Goal: Task Accomplishment & Management: Manage account settings

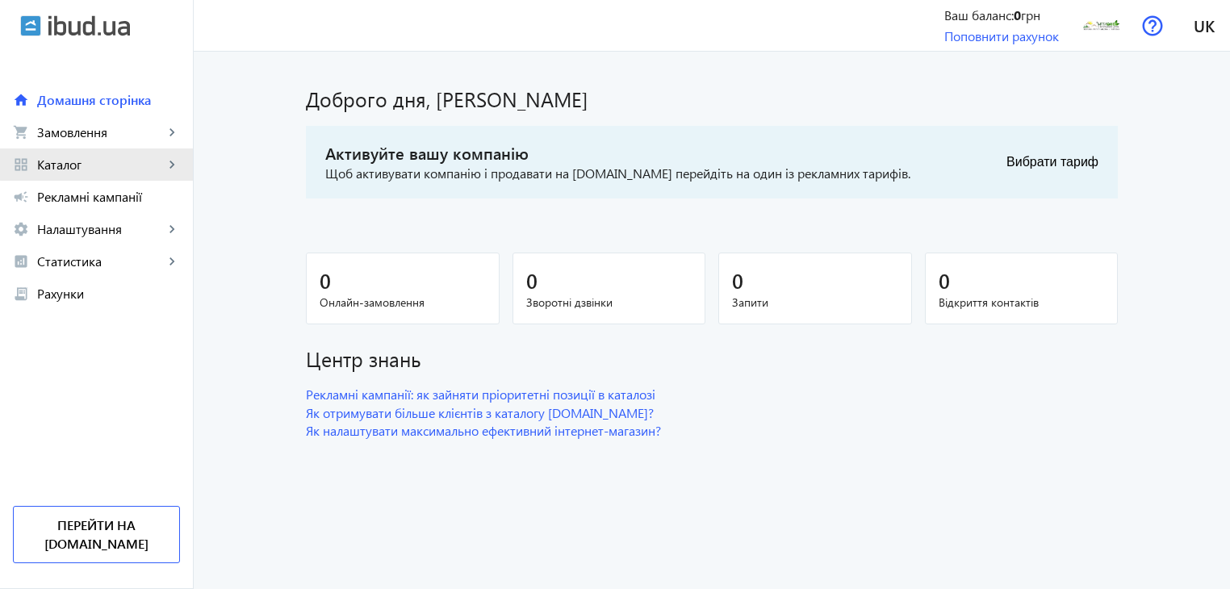
click at [165, 164] on mat-icon "keyboard_arrow_right" at bounding box center [172, 165] width 16 height 16
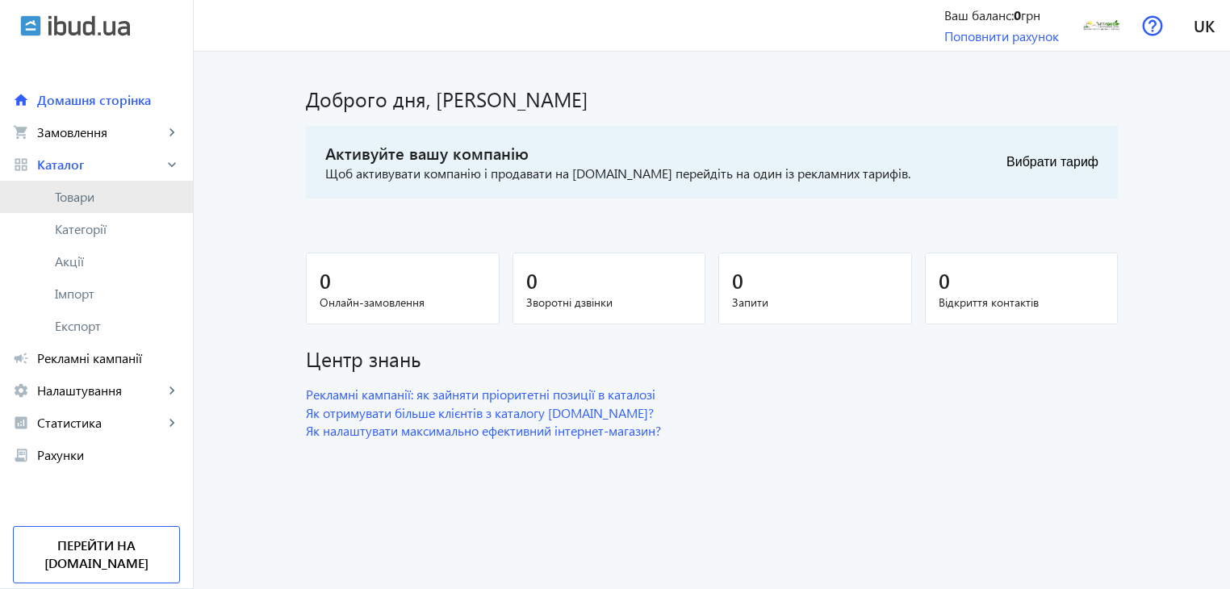
click at [74, 198] on span "Товари" at bounding box center [117, 197] width 125 height 16
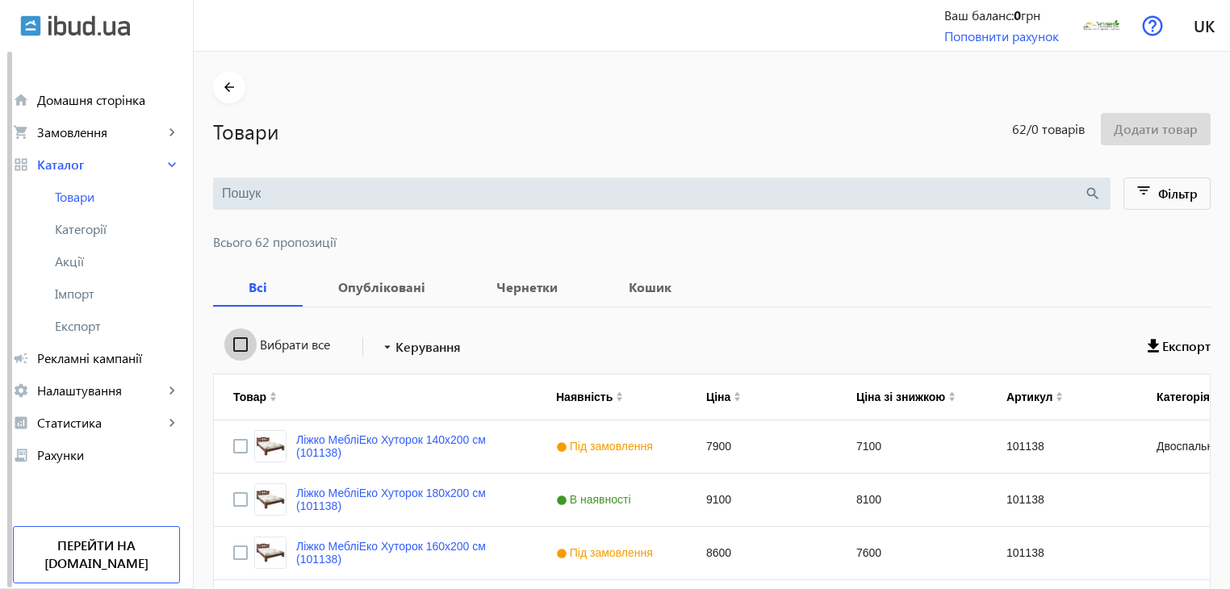
click at [232, 346] on input "Вибрати все" at bounding box center [240, 345] width 32 height 32
checkbox input "true"
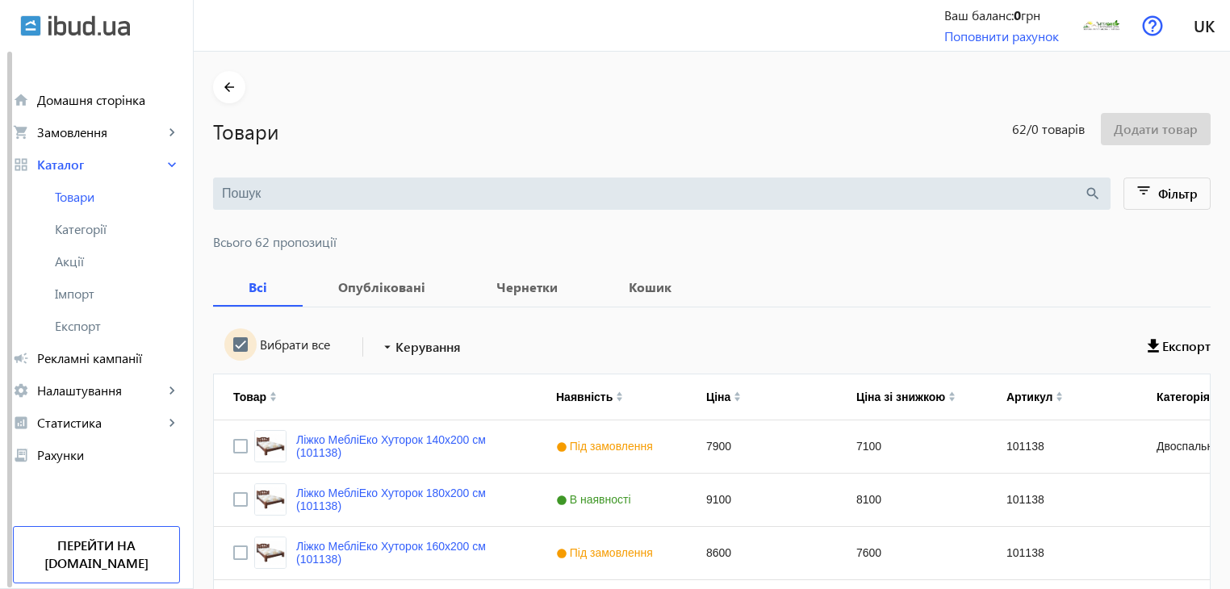
checkbox input "true"
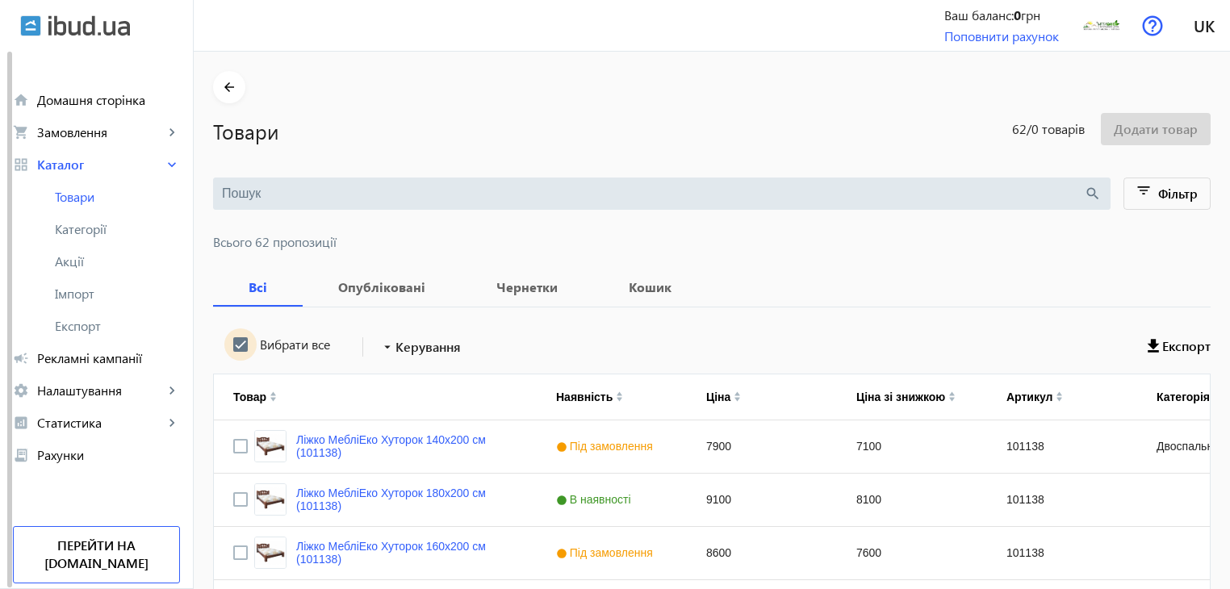
checkbox input "true"
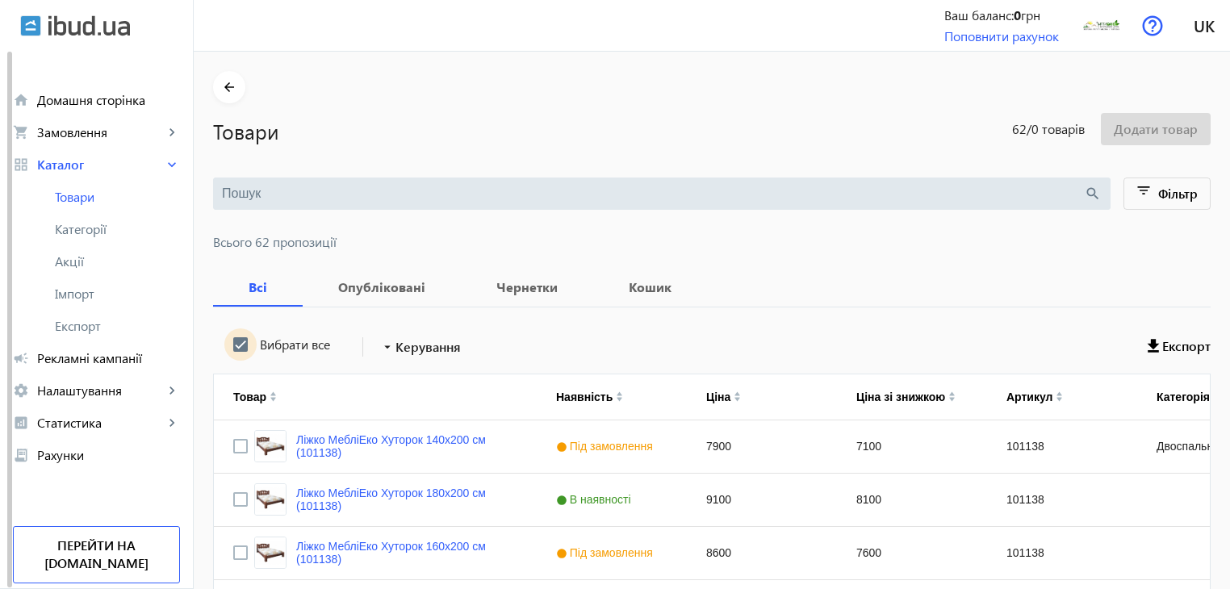
checkbox input "true"
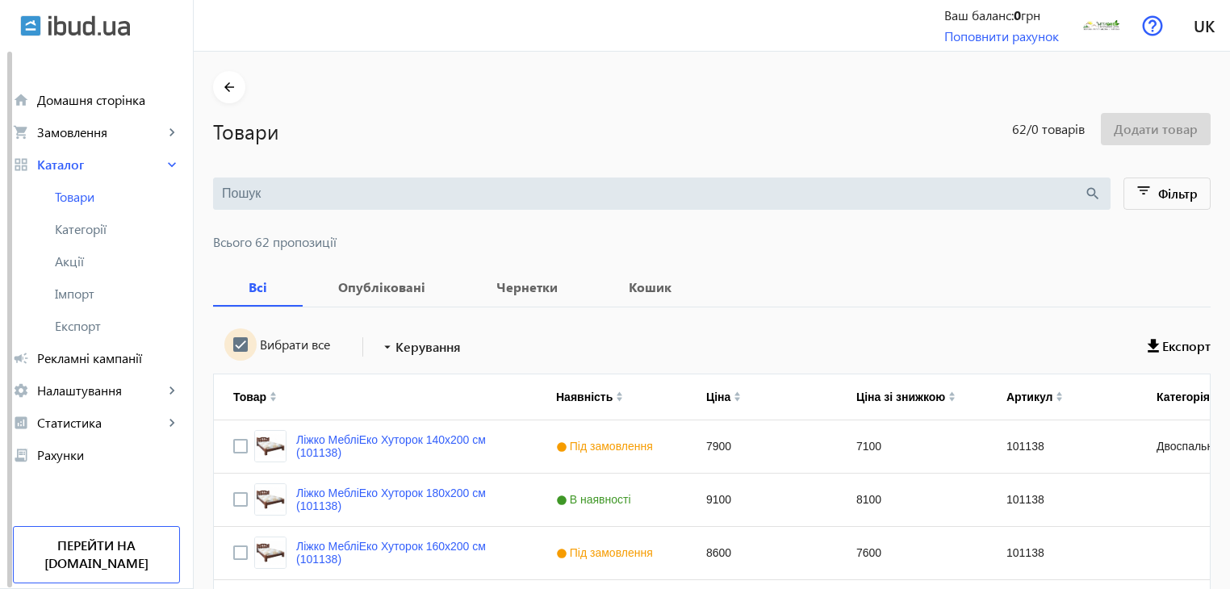
checkbox input "true"
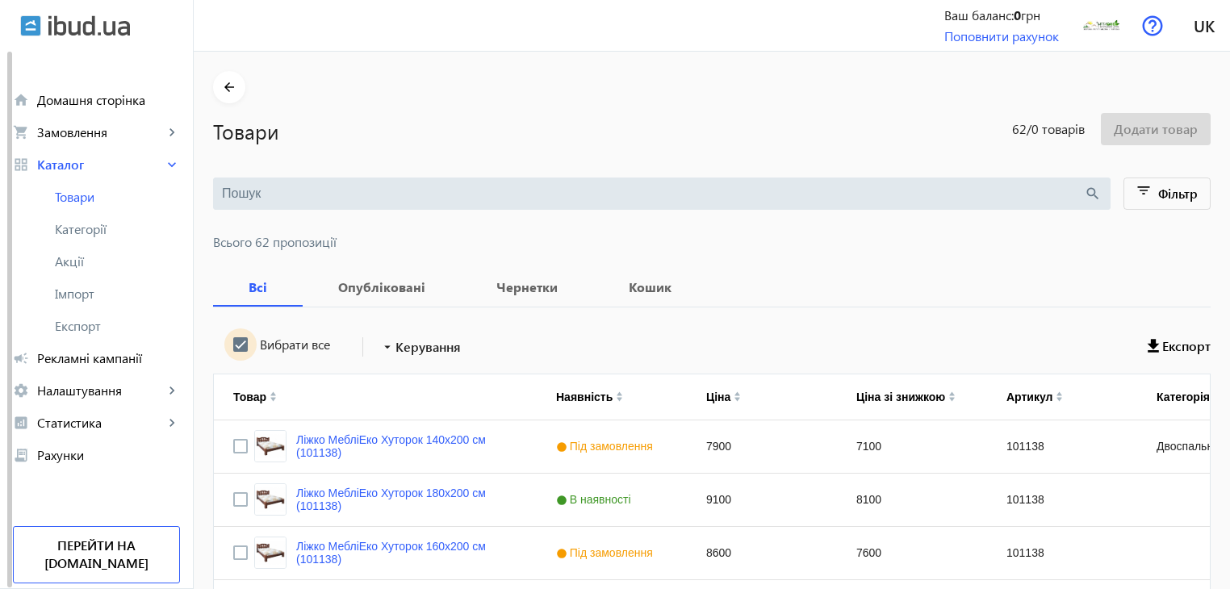
checkbox input "true"
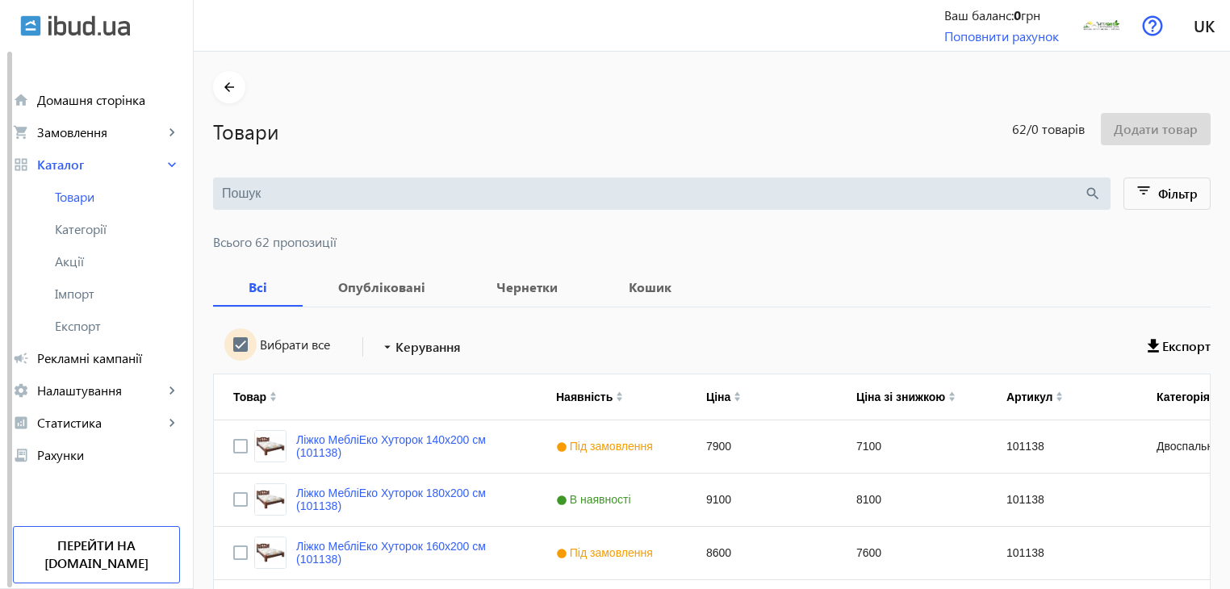
checkbox input "true"
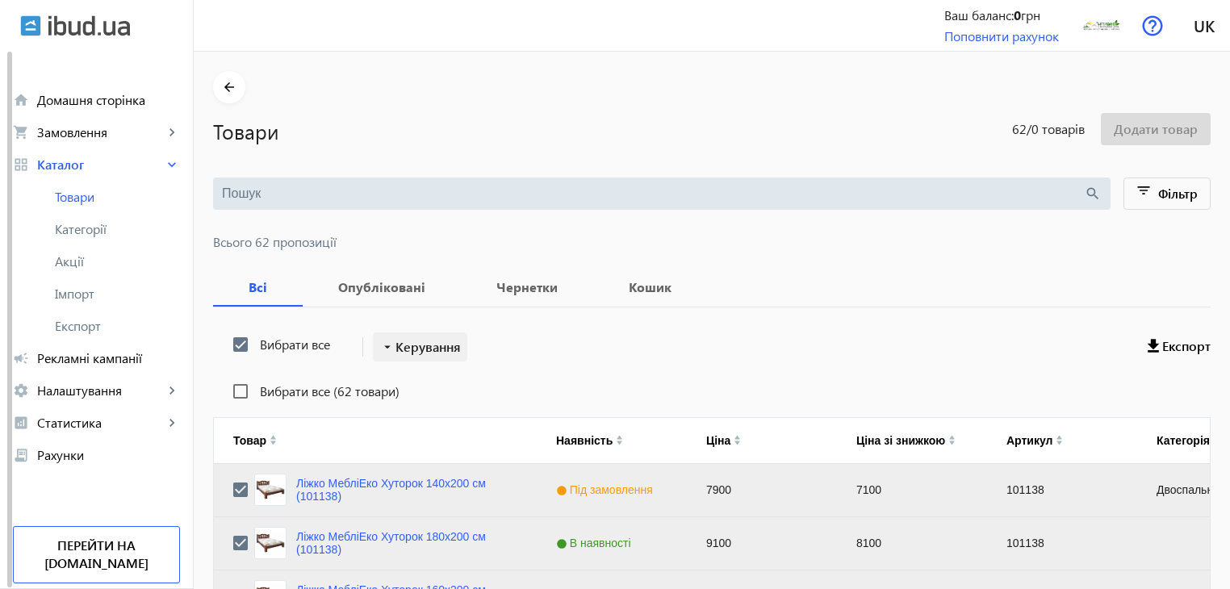
click at [397, 352] on span "Керування" at bounding box center [428, 346] width 65 height 19
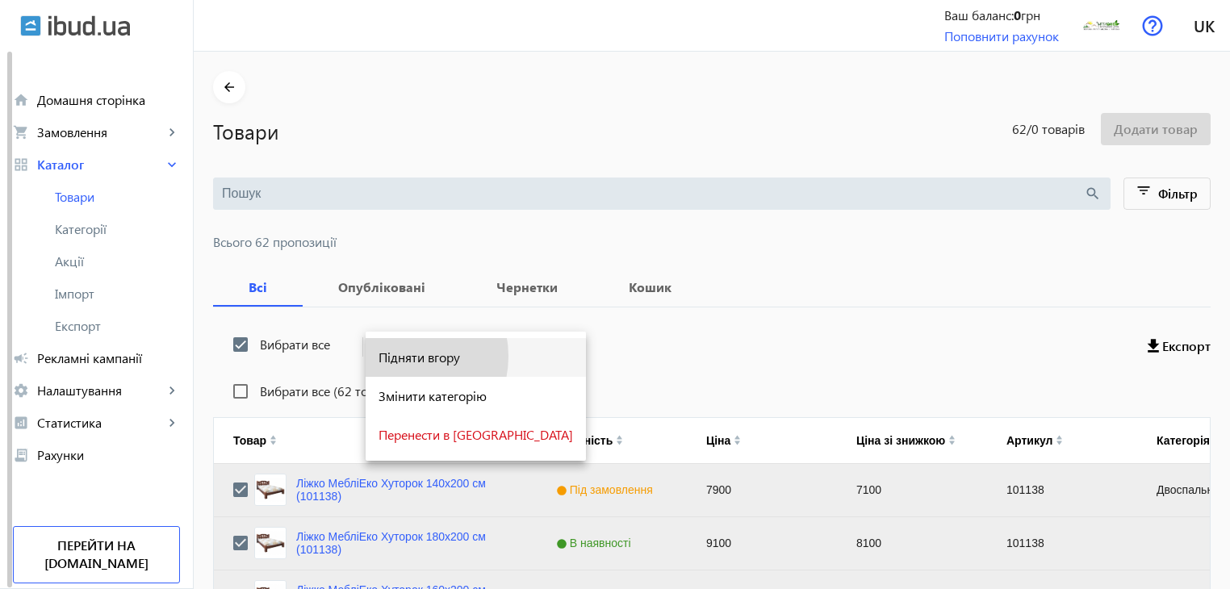
click at [399, 357] on span "Підняти вгору" at bounding box center [476, 357] width 195 height 13
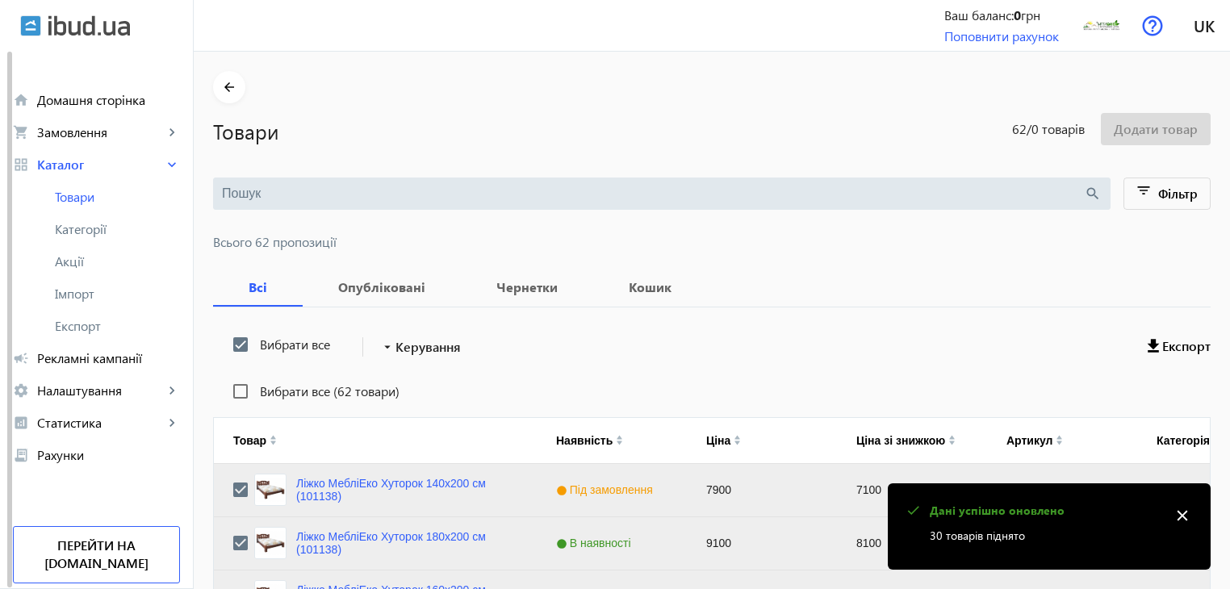
scroll to position [1627, 0]
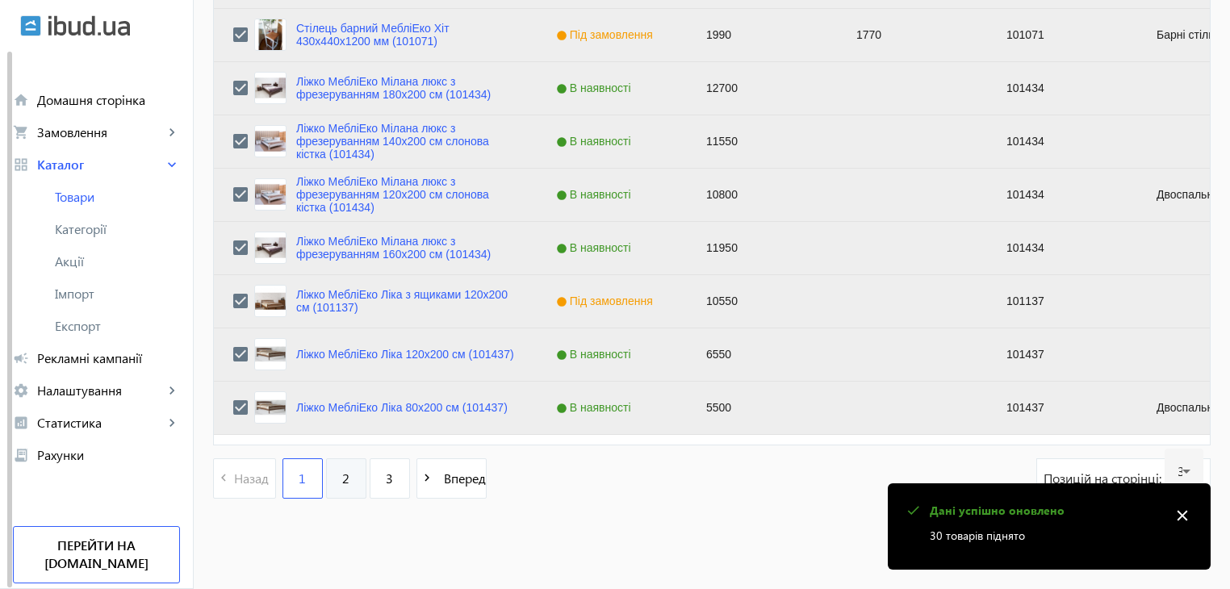
click at [340, 482] on link "2" at bounding box center [346, 479] width 40 height 40
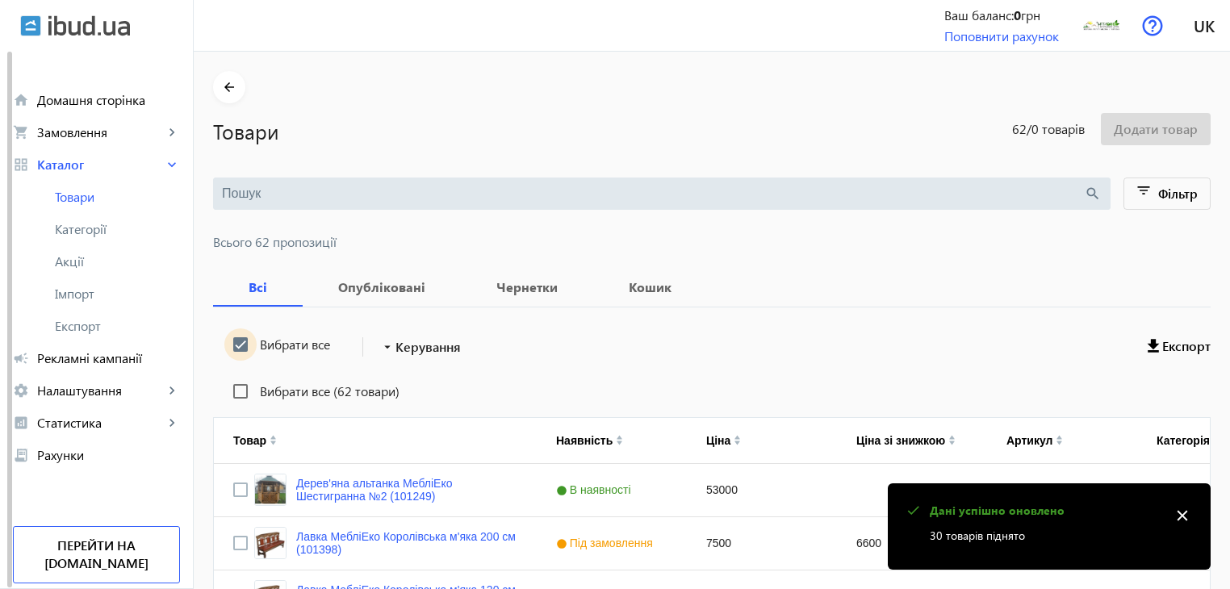
click at [239, 346] on input "Вибрати все" at bounding box center [240, 345] width 32 height 32
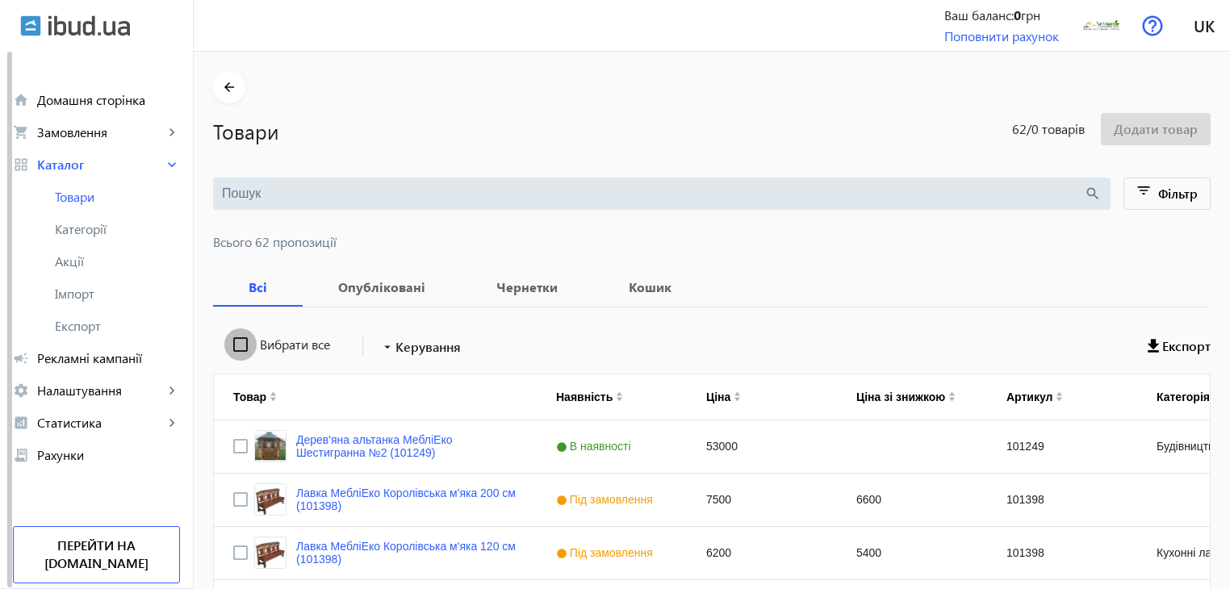
click at [239, 346] on input "Вибрати все" at bounding box center [240, 345] width 32 height 32
checkbox input "true"
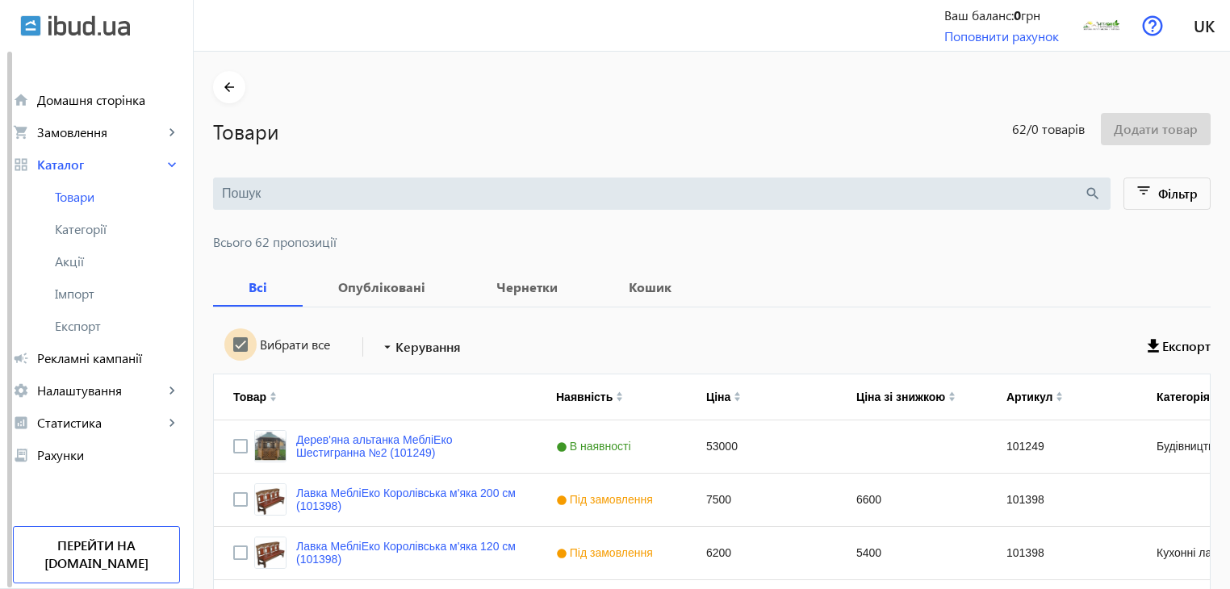
checkbox input "true"
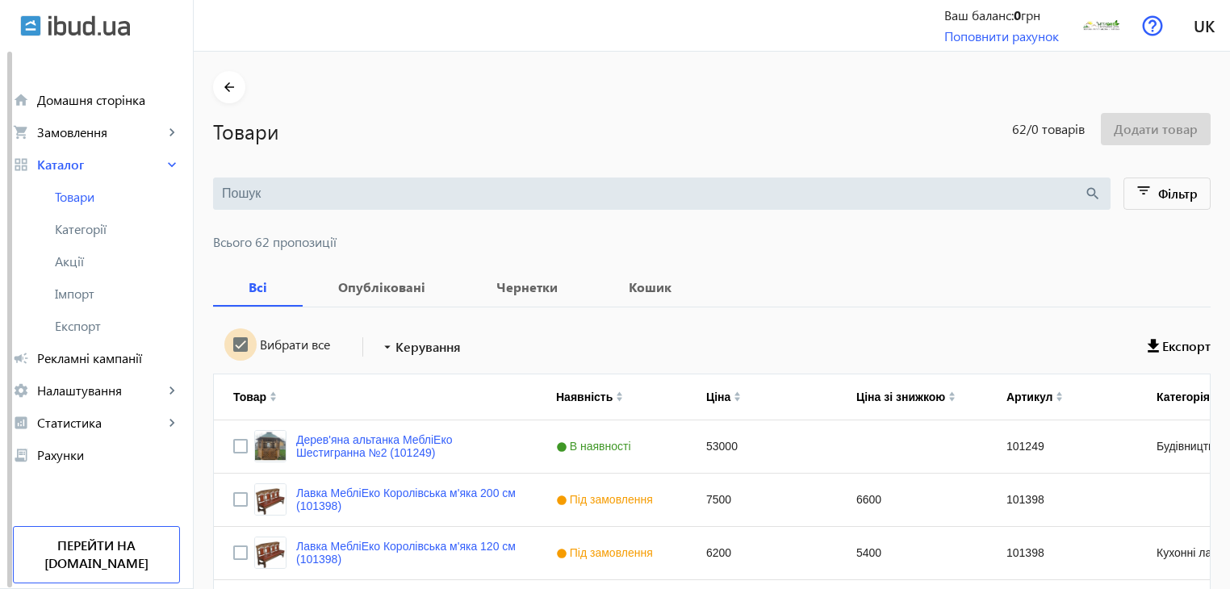
checkbox input "true"
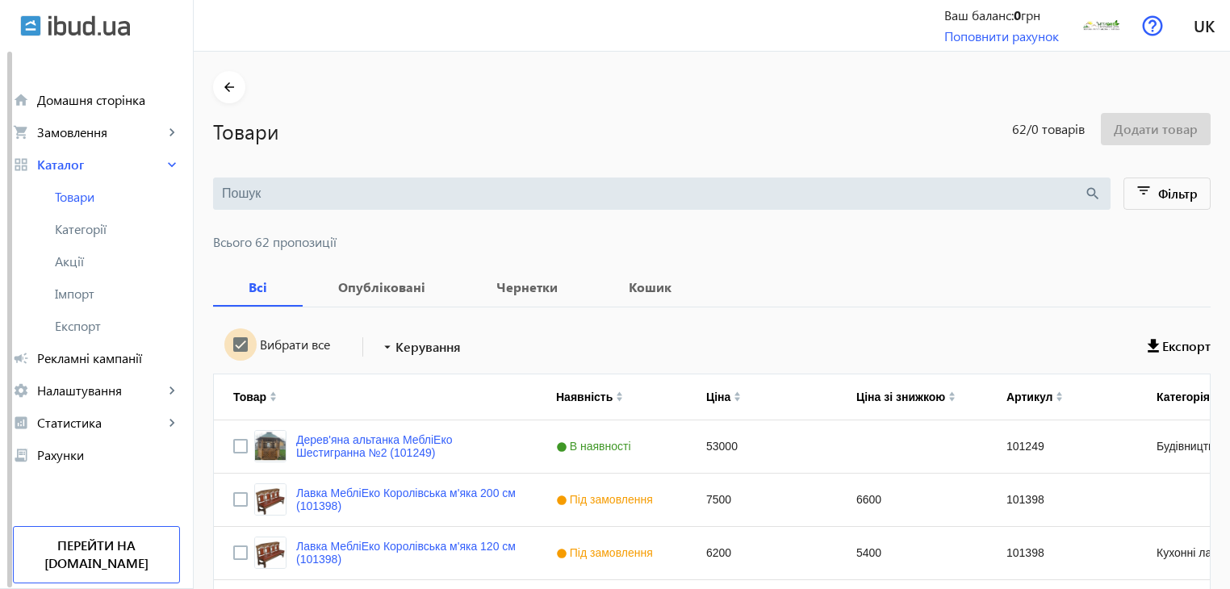
checkbox input "true"
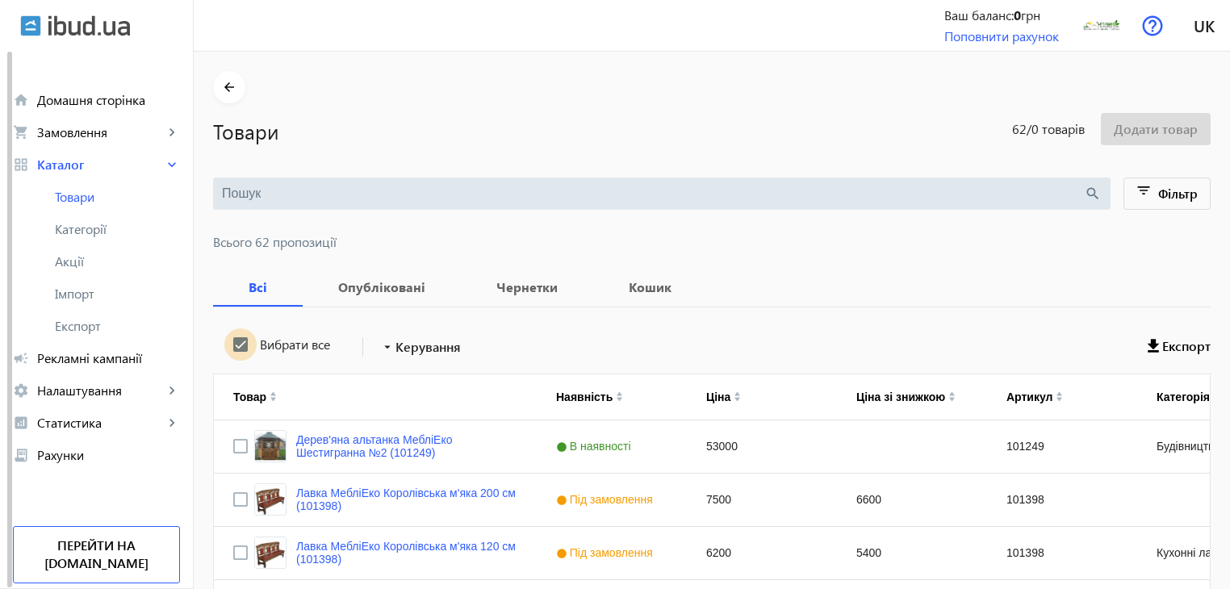
checkbox input "true"
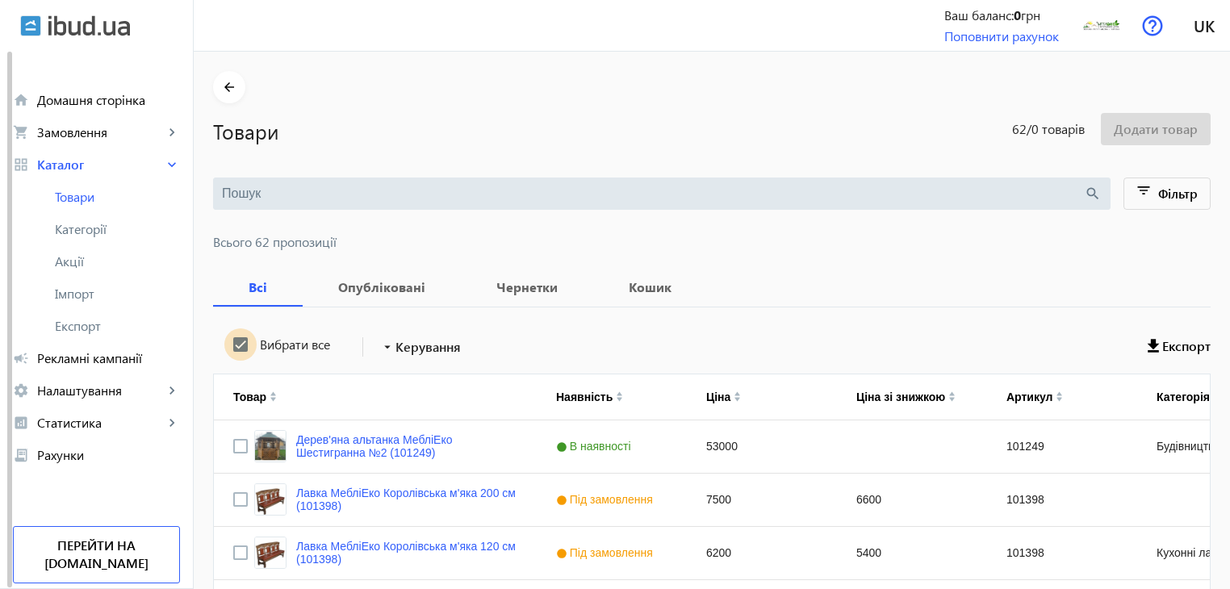
checkbox input "true"
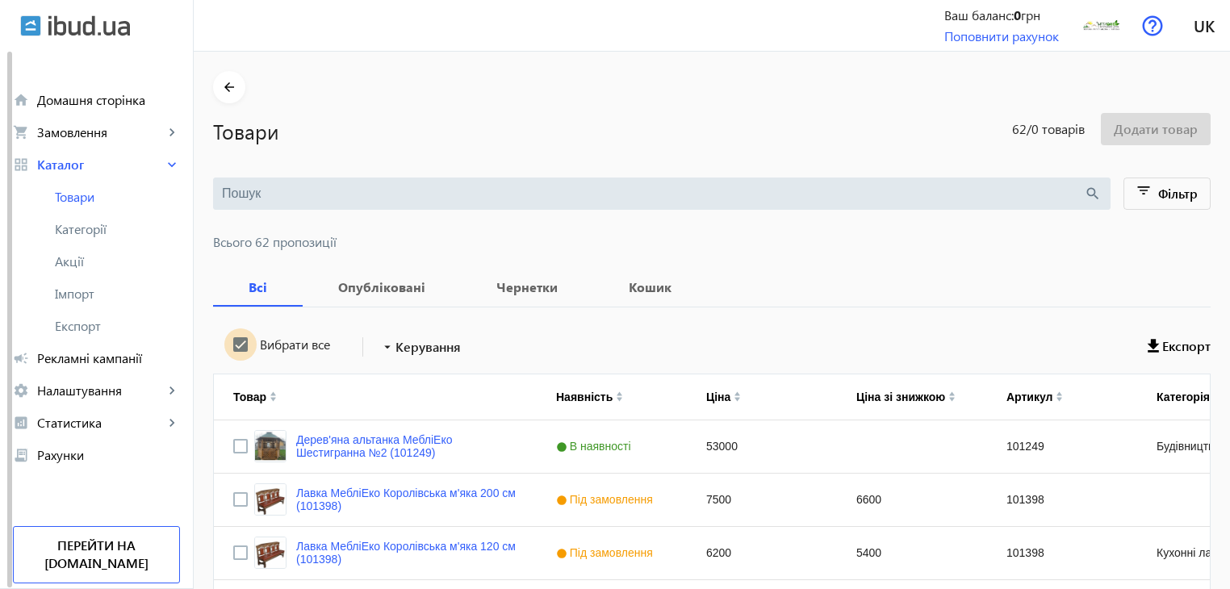
checkbox input "true"
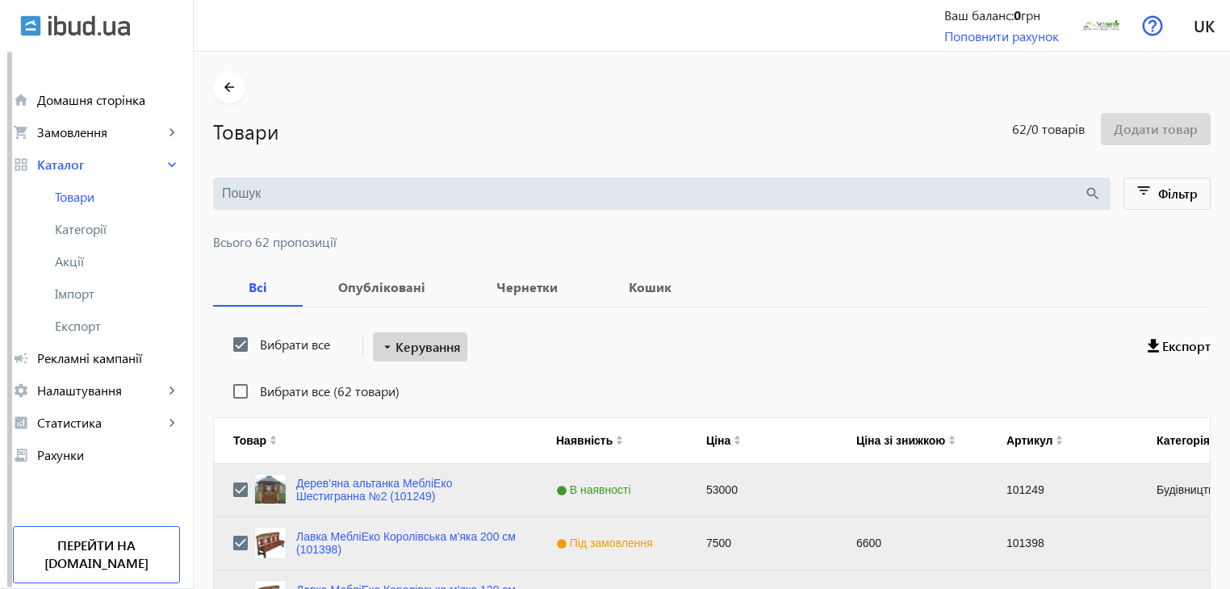
click at [408, 350] on span "Керування" at bounding box center [428, 346] width 65 height 19
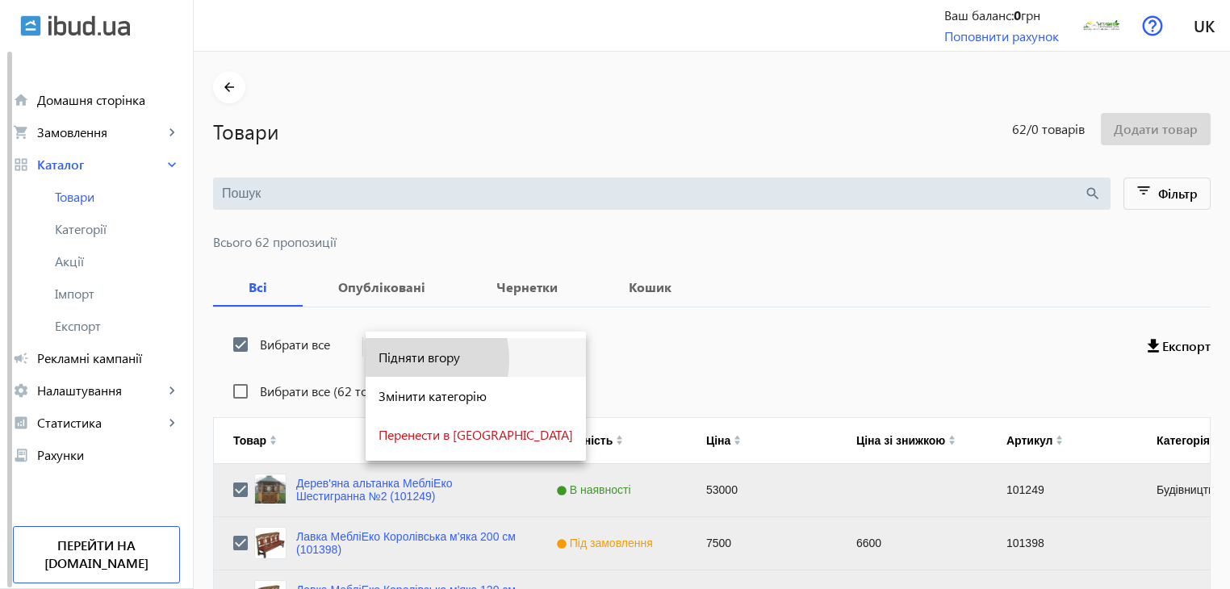
click at [410, 360] on span "Підняти вгору" at bounding box center [476, 357] width 195 height 13
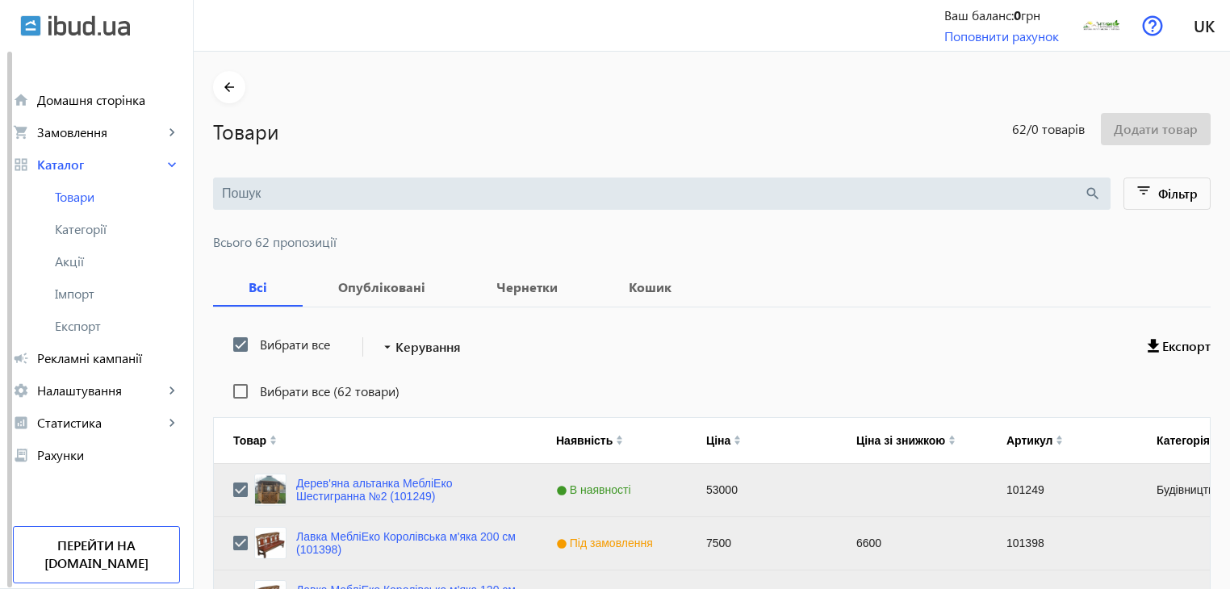
scroll to position [1627, 0]
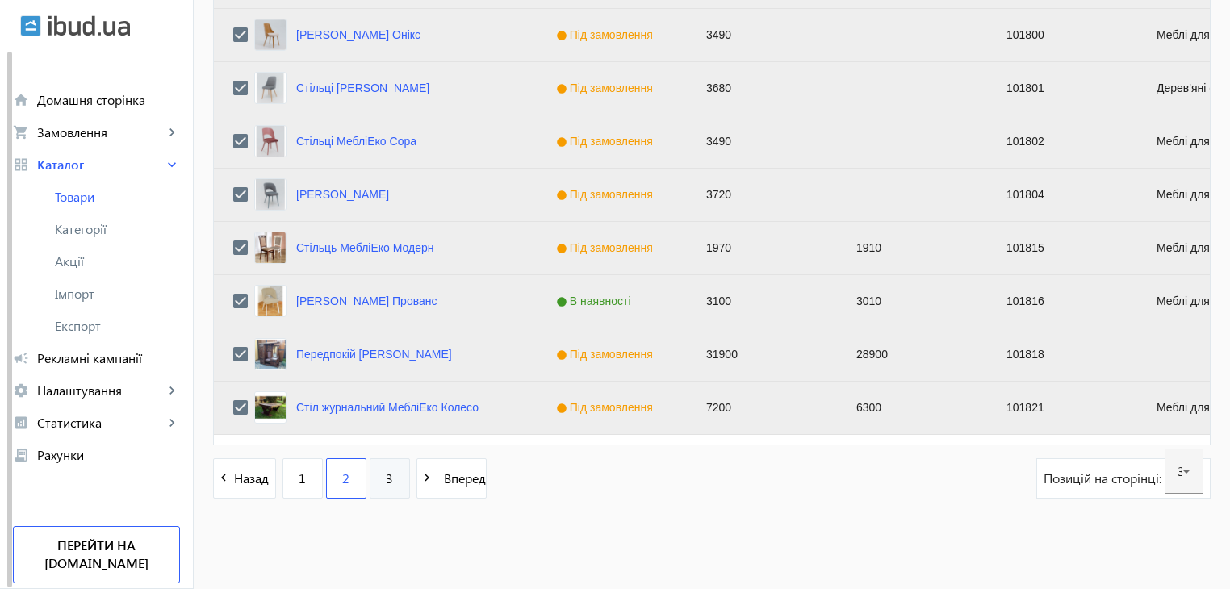
click at [370, 484] on link "3" at bounding box center [390, 479] width 40 height 40
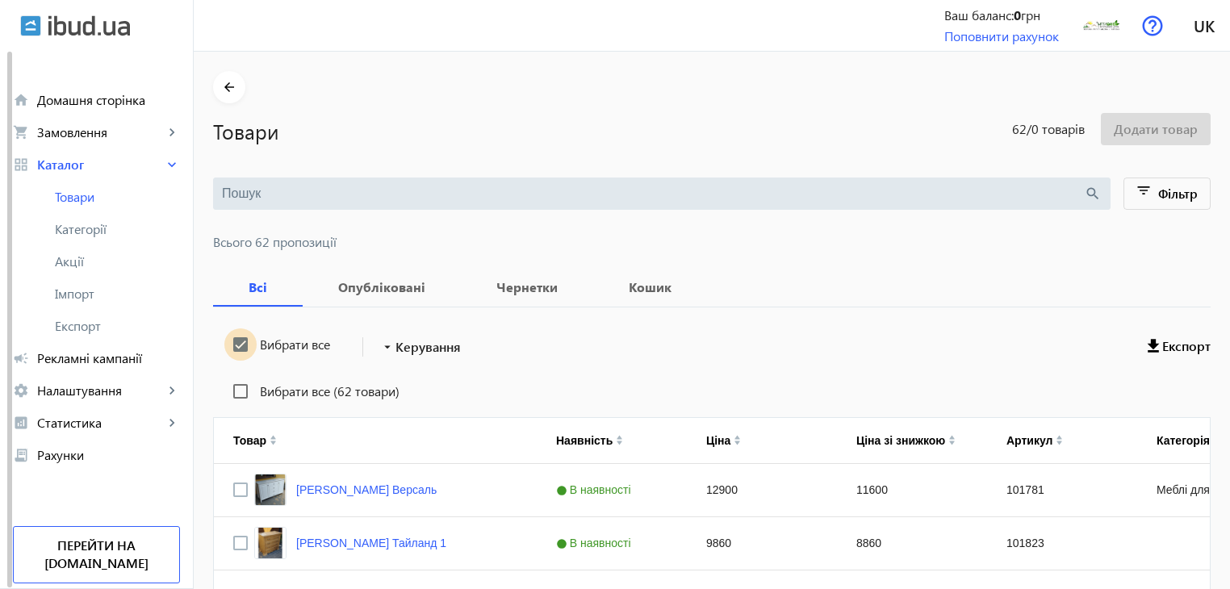
click at [230, 346] on input "Вибрати все" at bounding box center [240, 345] width 32 height 32
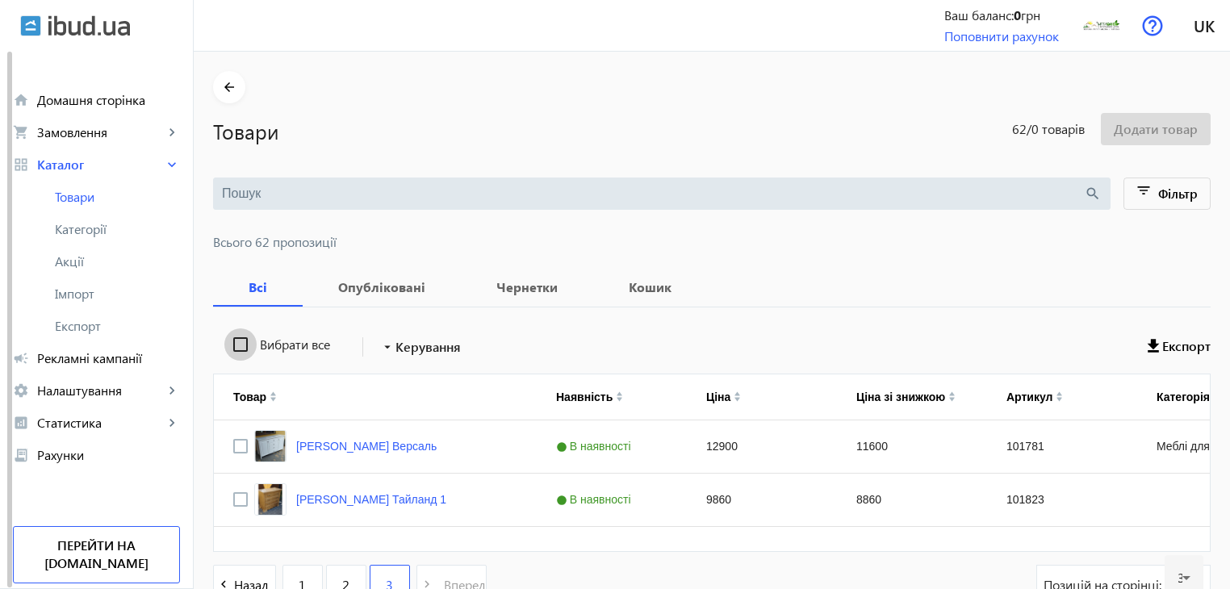
click at [230, 346] on input "Вибрати все" at bounding box center [240, 345] width 32 height 32
checkbox input "true"
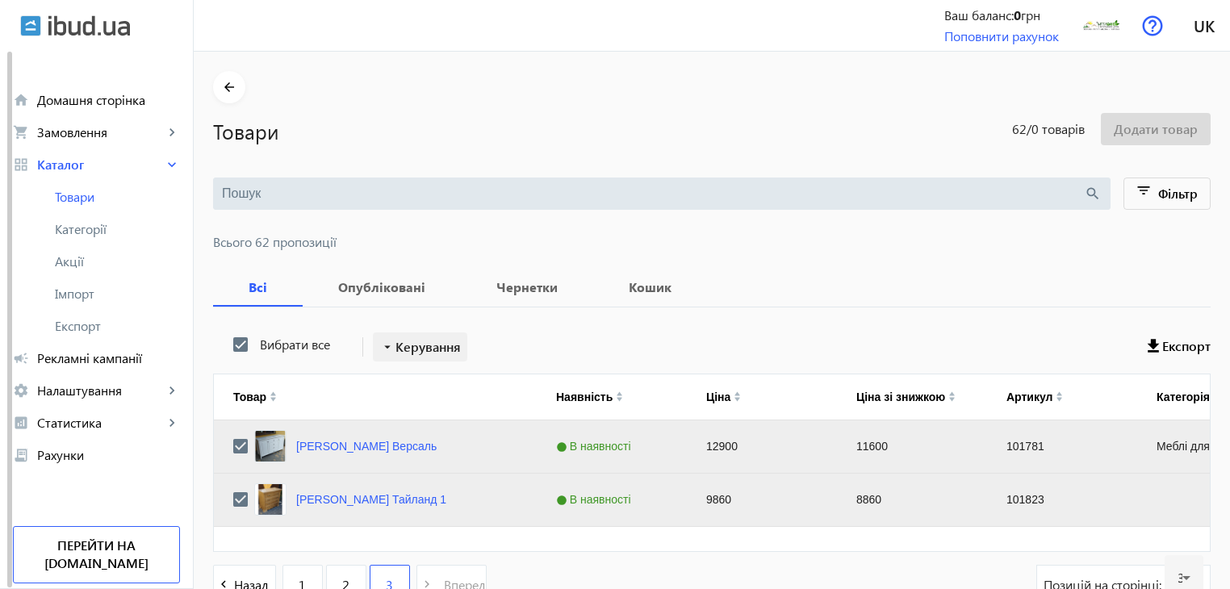
click at [406, 346] on span "Керування" at bounding box center [428, 346] width 65 height 19
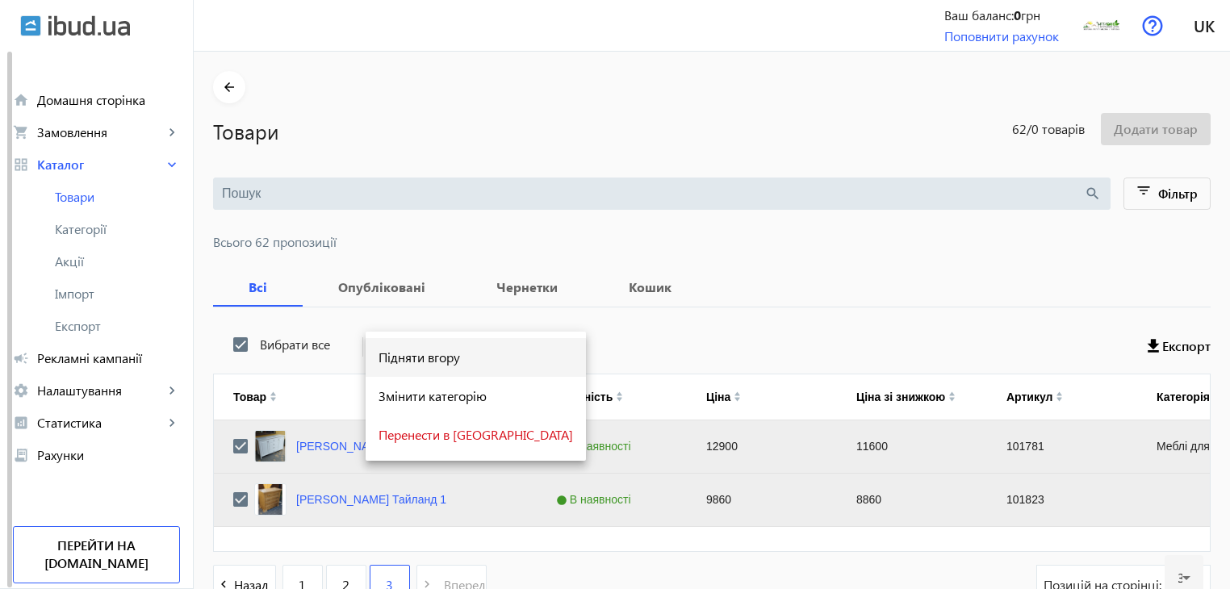
click at [408, 356] on span "Підняти вгору" at bounding box center [476, 357] width 195 height 13
